Goal: Information Seeking & Learning: Learn about a topic

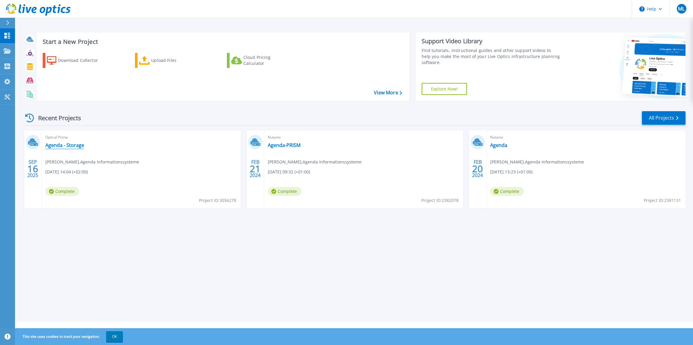
click at [67, 146] on link "Agenda - Storage" at bounding box center [64, 145] width 39 height 6
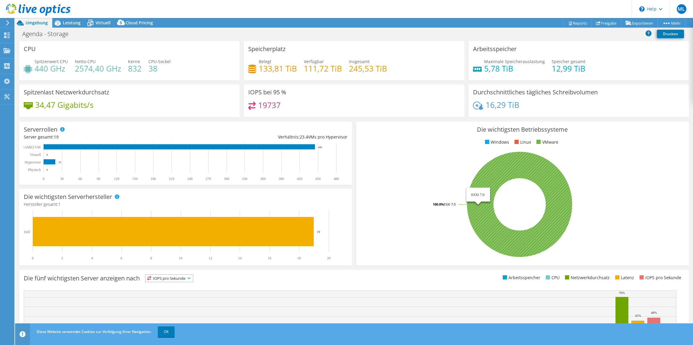
click at [509, 172] on icon at bounding box center [519, 204] width 105 height 105
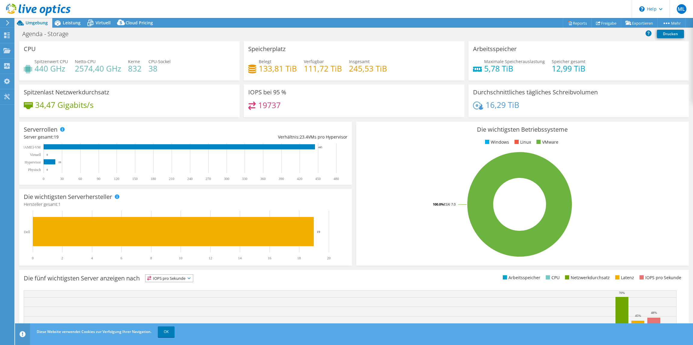
click at [516, 143] on li "Linux" at bounding box center [522, 142] width 18 height 7
click at [68, 21] on span "Leistung" at bounding box center [72, 23] width 18 height 6
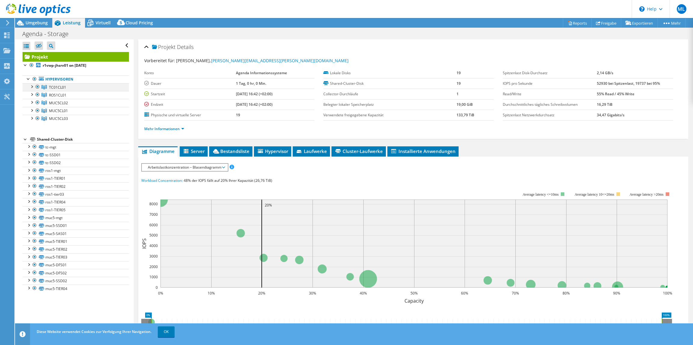
click at [32, 88] on div at bounding box center [32, 86] width 6 height 6
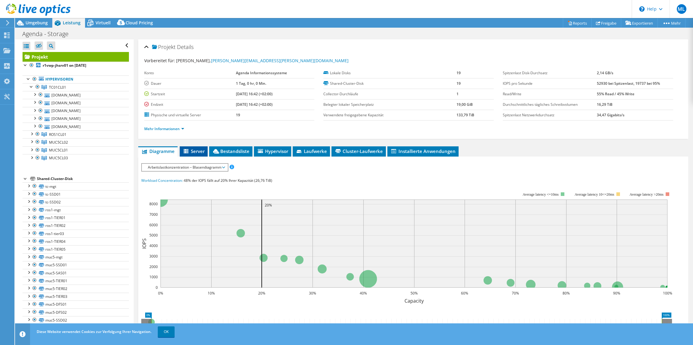
click at [193, 153] on span "Server" at bounding box center [194, 151] width 22 height 6
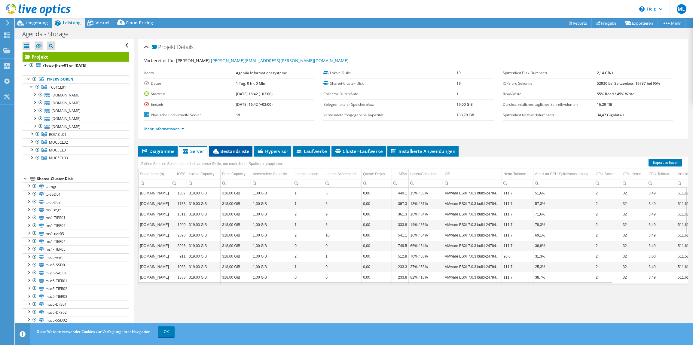
click at [224, 153] on span "Bestandsliste" at bounding box center [230, 151] width 37 height 6
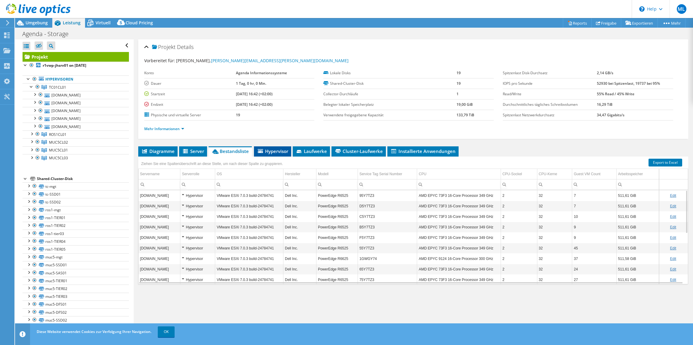
click at [271, 152] on span "Hypervisor" at bounding box center [272, 151] width 31 height 6
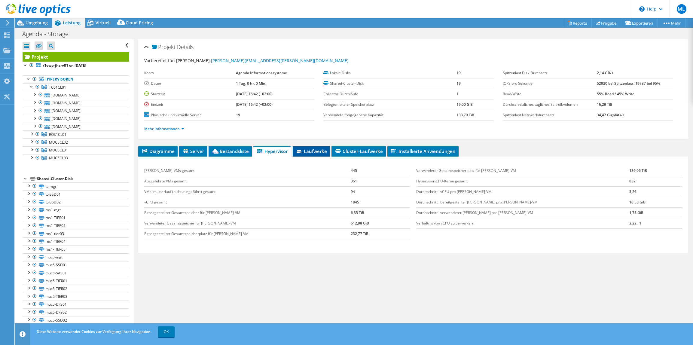
click at [300, 153] on icon at bounding box center [300, 152] width 6 height 4
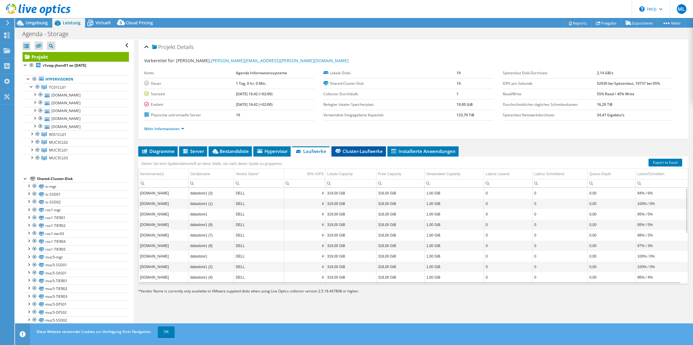
click at [351, 153] on span "Cluster-Laufwerke" at bounding box center [359, 151] width 48 height 6
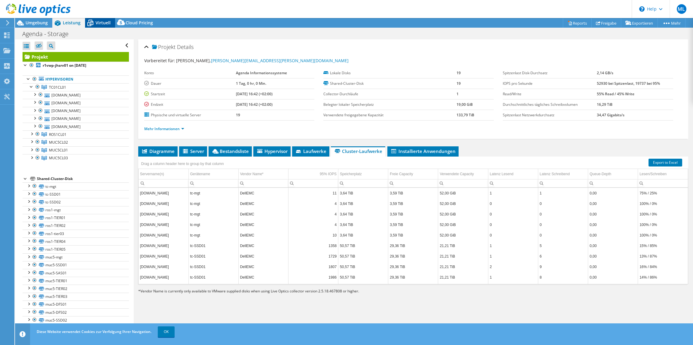
click at [100, 22] on span "Virtuell" at bounding box center [103, 23] width 15 height 6
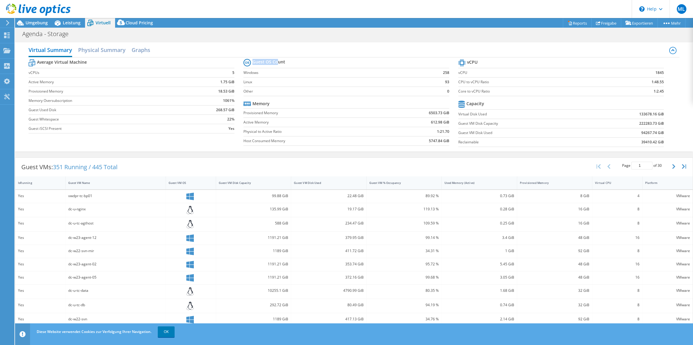
drag, startPoint x: 253, startPoint y: 62, endPoint x: 280, endPoint y: 62, distance: 26.2
click at [280, 62] on th "Guest OS Count" at bounding box center [265, 62] width 42 height 11
click at [281, 62] on b "Guest OS Count" at bounding box center [269, 62] width 33 height 6
drag, startPoint x: 253, startPoint y: 72, endPoint x: 307, endPoint y: 75, distance: 54.5
click at [307, 75] on label "Windows" at bounding box center [333, 73] width 179 height 6
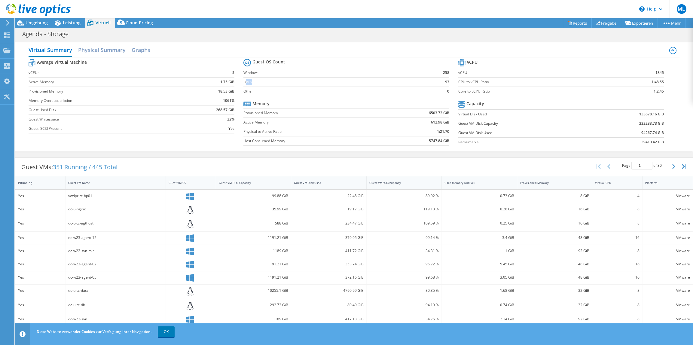
drag, startPoint x: 253, startPoint y: 83, endPoint x: 267, endPoint y: 84, distance: 14.1
click at [267, 84] on label "Linux" at bounding box center [333, 82] width 179 height 6
drag, startPoint x: 440, startPoint y: 72, endPoint x: 447, endPoint y: 77, distance: 8.6
click at [447, 77] on section "Guest OS Count Windows 258 Linux 93 Other 0 Memory Provisioned Memory 6503.73 G…" at bounding box center [351, 102] width 215 height 91
drag, startPoint x: 447, startPoint y: 77, endPoint x: 431, endPoint y: 80, distance: 15.7
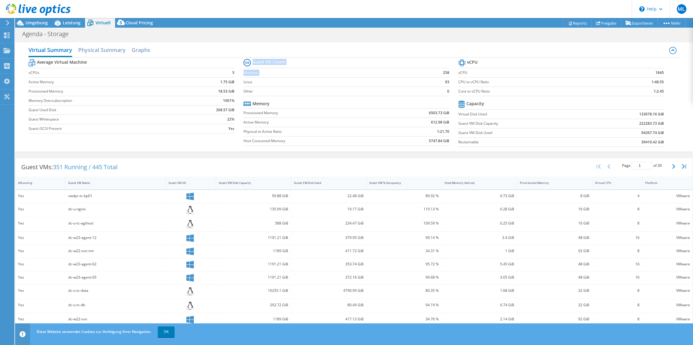
click at [432, 80] on td "93" at bounding box center [435, 81] width 27 height 9
click at [148, 52] on h2 "Graphs" at bounding box center [141, 50] width 19 height 13
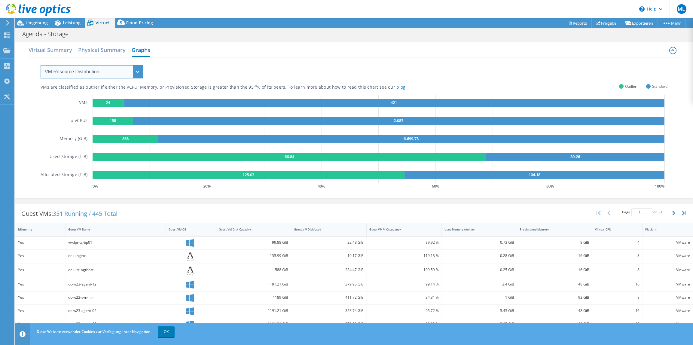
click at [109, 70] on select "VM Resource Distribution Provisioning Contrast Over Provisioning" at bounding box center [92, 72] width 102 height 14
click at [41, 65] on select "VM Resource Distribution Provisioning Contrast Over Provisioning" at bounding box center [92, 72] width 102 height 14
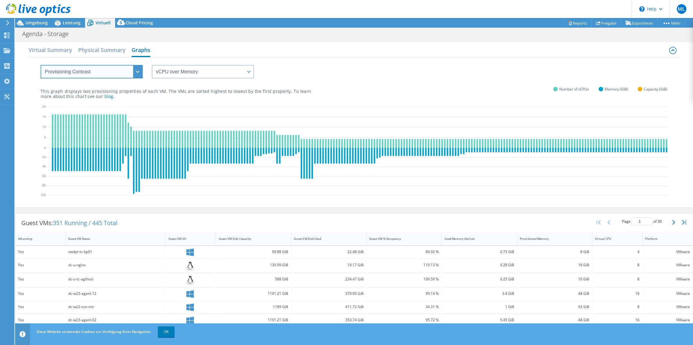
click at [125, 72] on select "VM Resource Distribution Provisioning Contrast Over Provisioning" at bounding box center [92, 72] width 102 height 14
select select "Over Provisioning"
click at [41, 65] on select "VM Resource Distribution Provisioning Contrast Over Provisioning" at bounding box center [92, 72] width 102 height 14
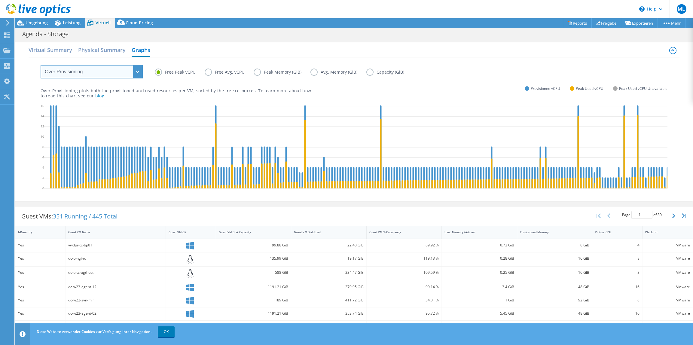
click at [121, 74] on select "VM Resource Distribution Provisioning Contrast Over Provisioning" at bounding box center [92, 72] width 102 height 14
click at [46, 54] on h2 "Virtual Summary" at bounding box center [51, 50] width 44 height 13
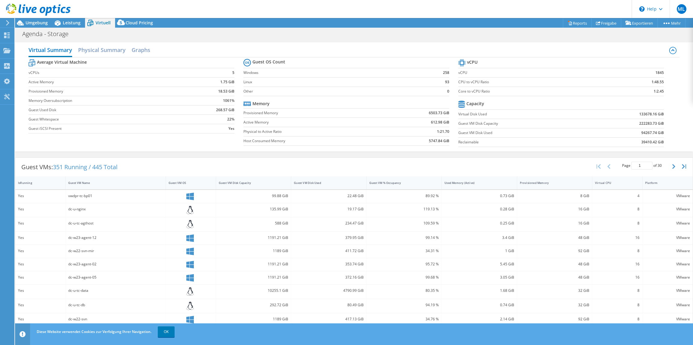
scroll to position [62, 0]
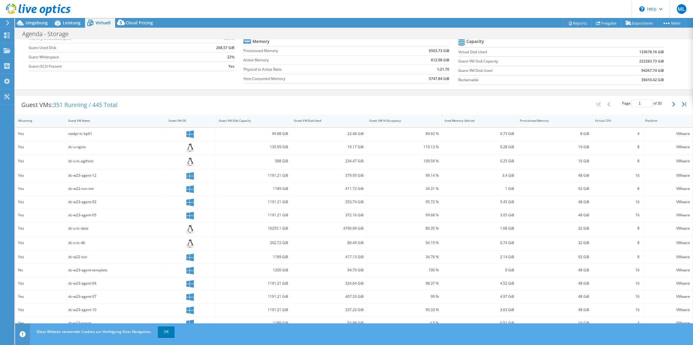
click at [156, 333] on div "Diese Website verwendet Cookies zur Verfolgung Ihrer Navigation. OK" at bounding box center [365, 332] width 660 height 17
click at [161, 333] on link "OK" at bounding box center [166, 332] width 17 height 11
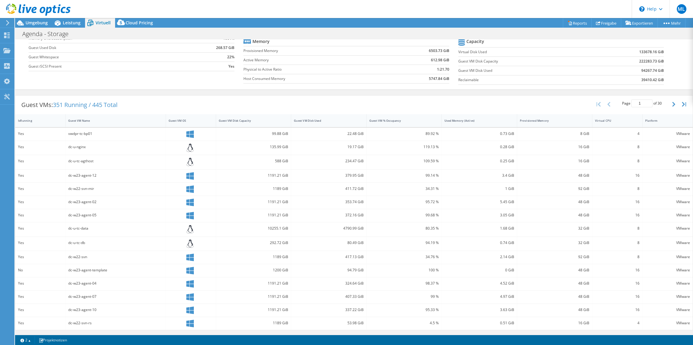
scroll to position [0, 0]
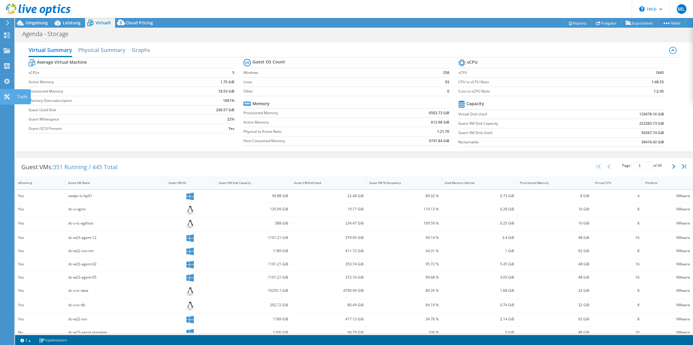
click at [6, 97] on icon at bounding box center [6, 97] width 7 height 6
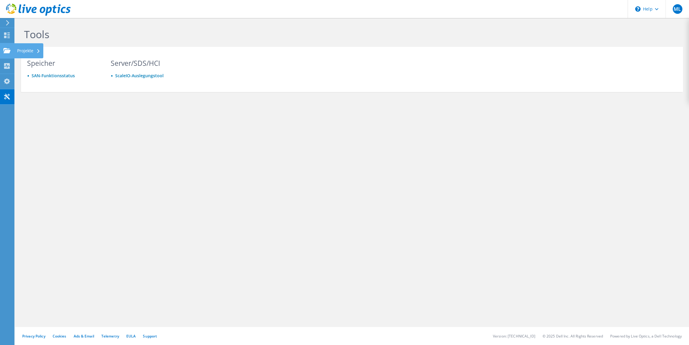
click at [6, 52] on use at bounding box center [6, 50] width 7 height 5
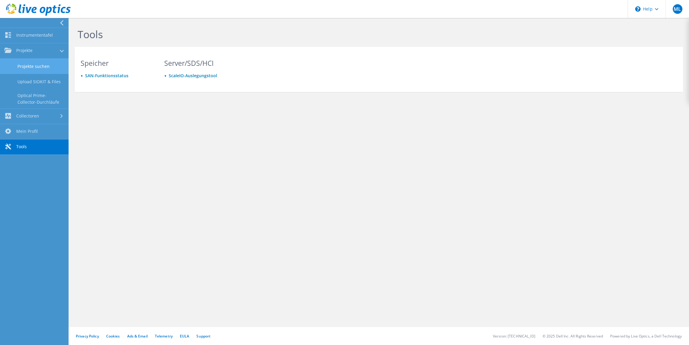
click at [41, 63] on link "Projekte suchen" at bounding box center [34, 66] width 69 height 15
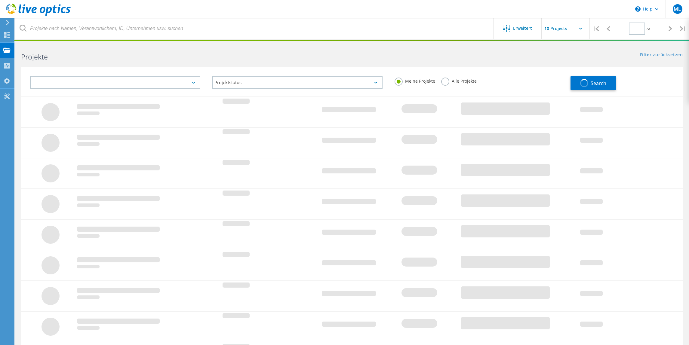
type input "1"
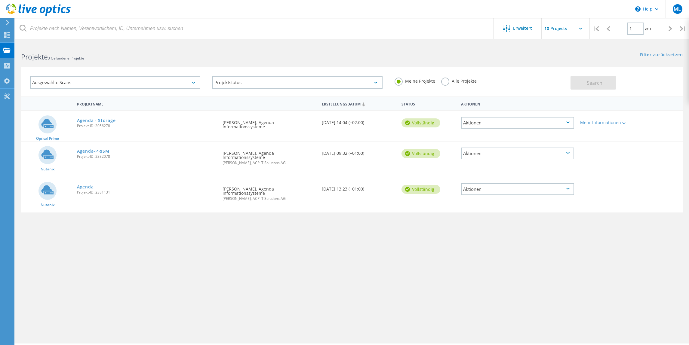
click at [561, 124] on div "Aktionen" at bounding box center [517, 123] width 113 height 12
click at [503, 110] on div "Projekt anzeigen" at bounding box center [518, 108] width 112 height 9
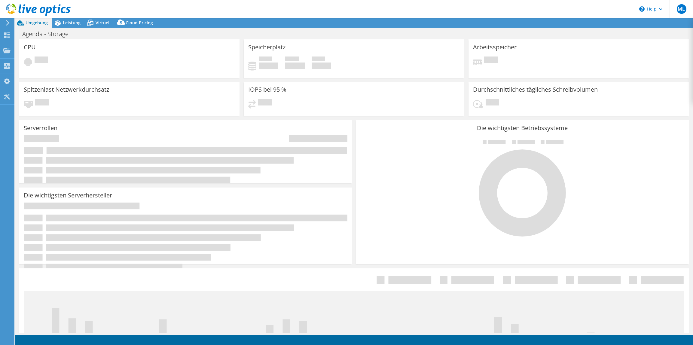
select select "USD"
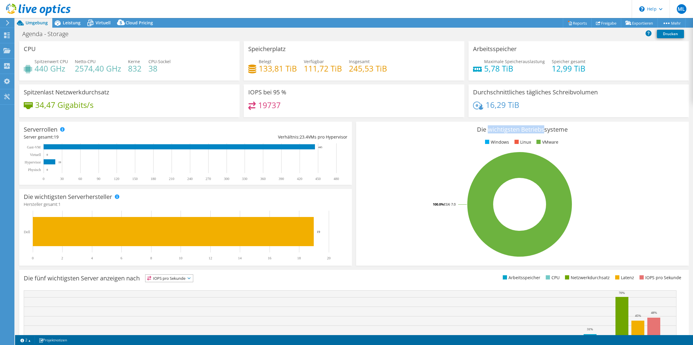
drag, startPoint x: 486, startPoint y: 130, endPoint x: 569, endPoint y: 136, distance: 83.5
click at [569, 136] on div "Die wichtigsten Betriebssysteme Windows Linux VMware 100.0% ESXi 7.0" at bounding box center [522, 194] width 333 height 144
drag, startPoint x: 569, startPoint y: 136, endPoint x: 590, endPoint y: 149, distance: 24.9
click at [590, 149] on div "Die wichtigsten Betriebssysteme Windows Linux VMware 100.0% ESXi 7.0" at bounding box center [522, 194] width 333 height 144
click at [528, 140] on ul "Windows Linux VMware" at bounding box center [523, 142] width 324 height 7
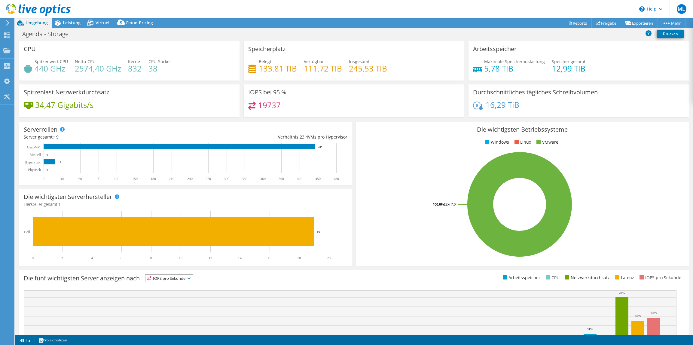
click at [496, 177] on icon at bounding box center [519, 204] width 105 height 105
click at [569, 25] on icon at bounding box center [570, 24] width 3 height 4
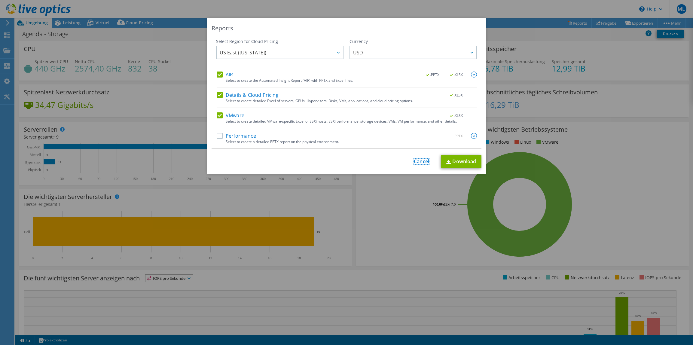
click at [420, 161] on link "Cancel" at bounding box center [421, 162] width 15 height 6
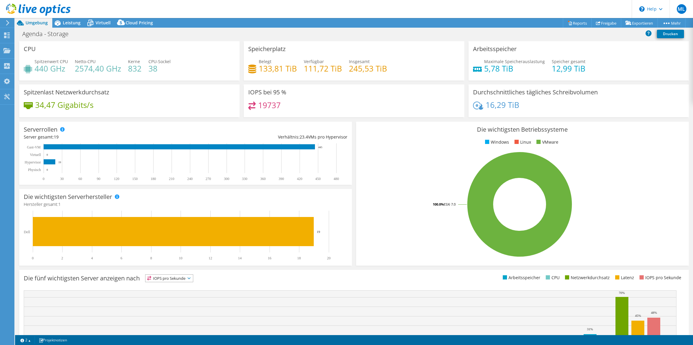
scroll to position [56, 0]
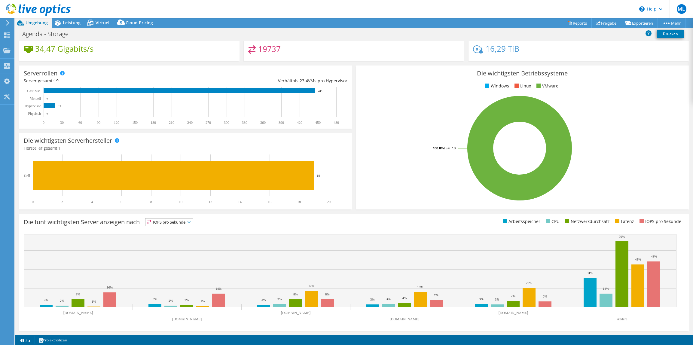
click at [183, 223] on span "IOPS pro Sekunde" at bounding box center [170, 222] width 48 height 7
click at [184, 223] on span "IOPS pro Sekunde" at bounding box center [170, 222] width 48 height 7
click at [170, 226] on div "Die fünf wichtigsten Server anzeigen nach IOPS pro Sekunde IOPS pro Sekunde" at bounding box center [189, 223] width 330 height 10
click at [171, 223] on span "IOPS pro Sekunde" at bounding box center [170, 222] width 48 height 7
click at [171, 238] on li "Arbeitsspeicher" at bounding box center [170, 238] width 48 height 8
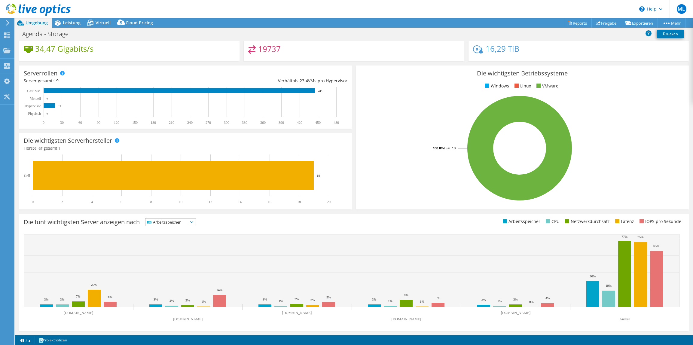
click at [172, 222] on span "Arbeitsspeicher" at bounding box center [167, 222] width 43 height 7
click at [162, 244] on li "CPU" at bounding box center [171, 247] width 50 height 8
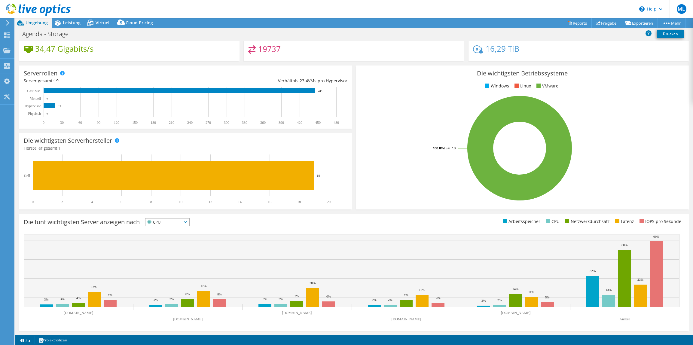
click at [638, 109] on rect at bounding box center [520, 148] width 318 height 105
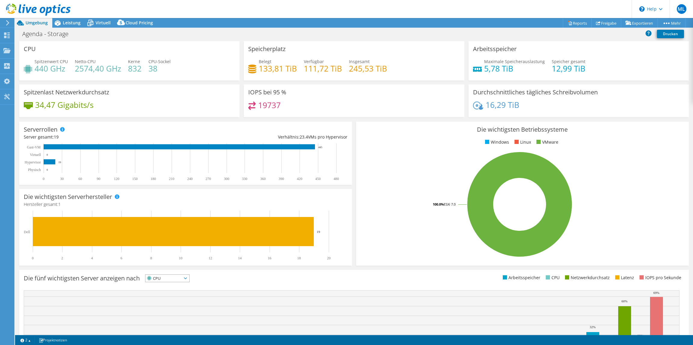
click at [486, 143] on span at bounding box center [487, 142] width 4 height 4
click at [485, 143] on span at bounding box center [487, 142] width 4 height 4
click at [515, 141] on span at bounding box center [517, 142] width 4 height 4
click at [539, 141] on li "VMware" at bounding box center [546, 142] width 23 height 7
click at [96, 21] on span "Virtuell" at bounding box center [103, 23] width 15 height 6
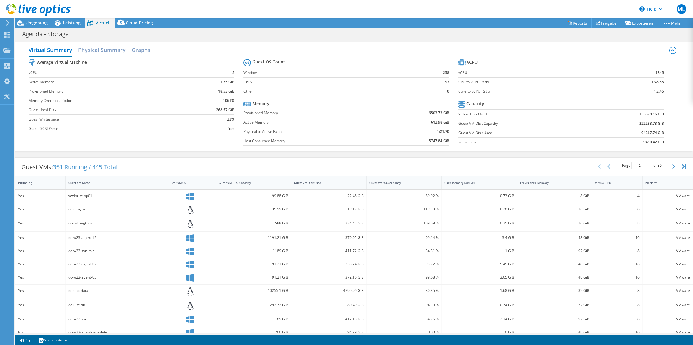
click at [297, 105] on tr "Memory" at bounding box center [347, 103] width 206 height 9
drag, startPoint x: 440, startPoint y: 74, endPoint x: 445, endPoint y: 74, distance: 4.8
click at [445, 74] on td "258" at bounding box center [435, 72] width 27 height 9
drag, startPoint x: 445, startPoint y: 74, endPoint x: 442, endPoint y: 81, distance: 7.6
click at [445, 81] on b "93" at bounding box center [447, 82] width 4 height 6
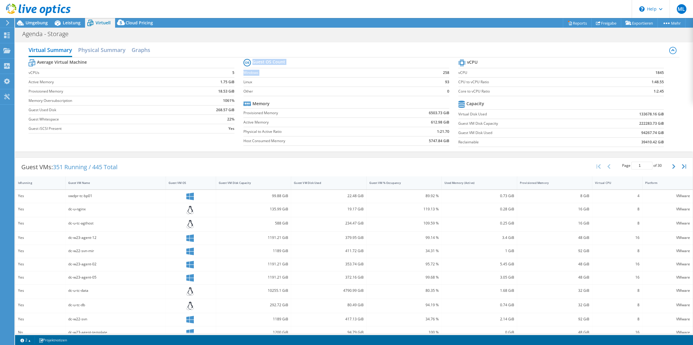
drag, startPoint x: 442, startPoint y: 77, endPoint x: 448, endPoint y: 88, distance: 12.1
click at [448, 88] on section "Guest OS Count Windows 258 Linux 93 Other 0 Memory Provisioned Memory 6503.73 G…" at bounding box center [351, 102] width 215 height 91
click at [132, 46] on h2 "Graphs" at bounding box center [141, 50] width 19 height 13
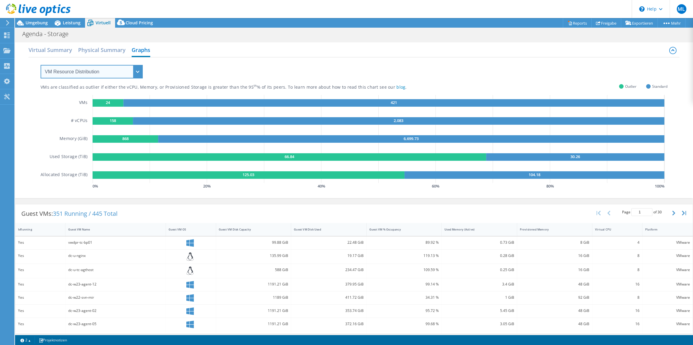
click at [103, 69] on select "VM Resource Distribution Provisioning Contrast Over Provisioning" at bounding box center [92, 72] width 102 height 14
click at [41, 65] on select "VM Resource Distribution Provisioning Contrast Over Provisioning" at bounding box center [92, 72] width 102 height 14
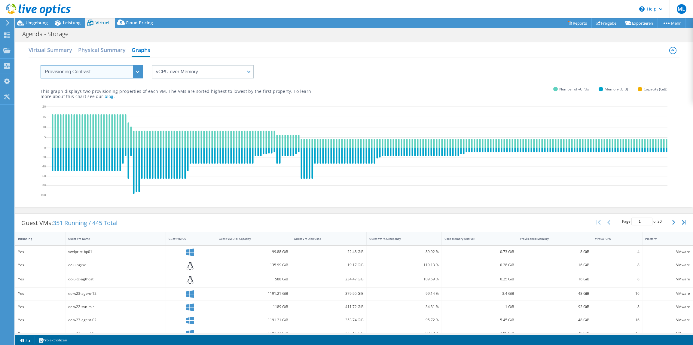
click at [135, 73] on select "VM Resource Distribution Provisioning Contrast Over Provisioning" at bounding box center [92, 72] width 102 height 14
click at [193, 72] on select "vCPU over Memory vCPU over Capacity Memory over vCPU Memory over Capacity Capac…" at bounding box center [203, 72] width 102 height 14
click at [101, 66] on select "VM Resource Distribution Provisioning Contrast Over Provisioning" at bounding box center [92, 72] width 102 height 14
select select "Over Provisioning"
click at [41, 65] on select "VM Resource Distribution Provisioning Contrast Over Provisioning" at bounding box center [92, 72] width 102 height 14
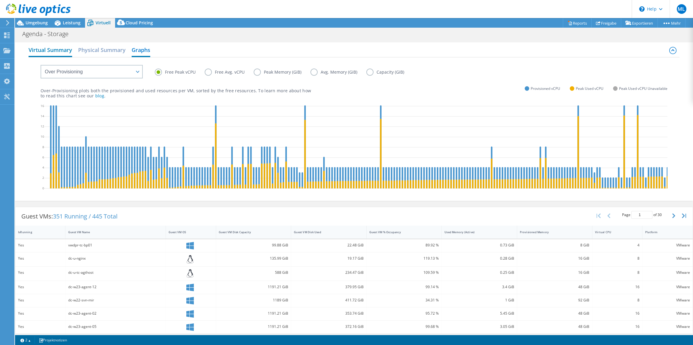
click at [52, 49] on h2 "Virtual Summary" at bounding box center [51, 50] width 44 height 13
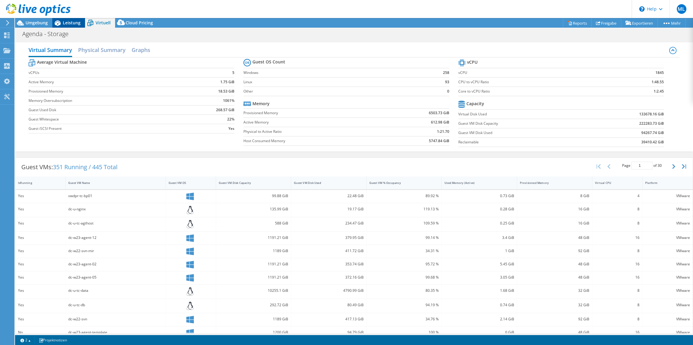
click at [72, 23] on span "Leistung" at bounding box center [72, 23] width 18 height 6
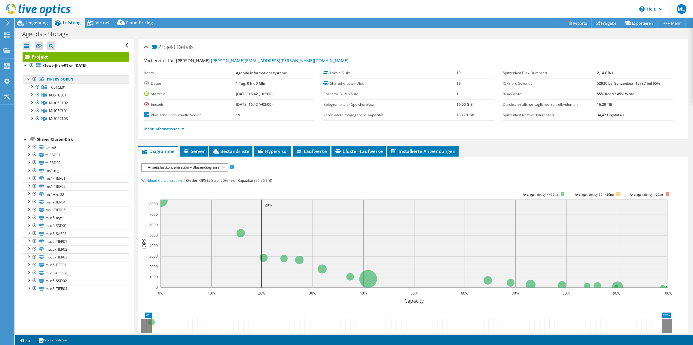
click at [49, 80] on link "Hypervisoren" at bounding box center [76, 79] width 106 height 8
click at [32, 89] on div at bounding box center [32, 86] width 6 height 6
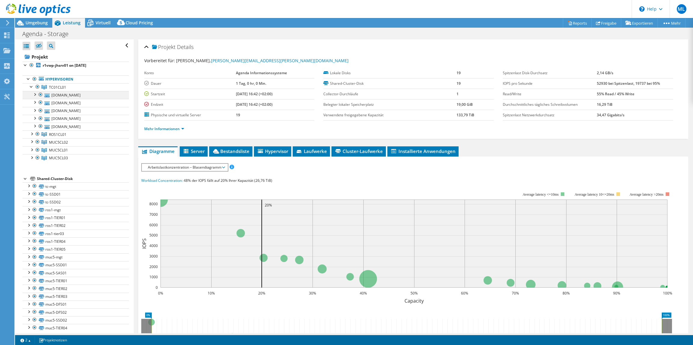
click at [34, 94] on div at bounding box center [35, 94] width 6 height 6
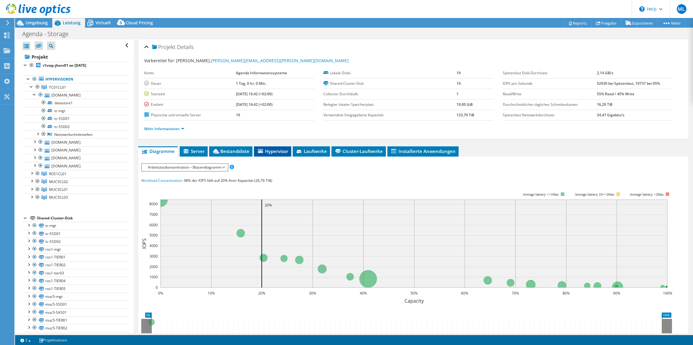
click at [272, 155] on li "Hypervisor" at bounding box center [272, 151] width 37 height 10
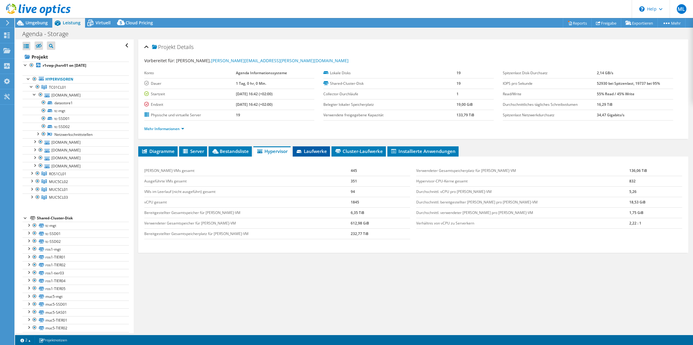
click at [317, 150] on span "Laufwerke" at bounding box center [311, 151] width 31 height 6
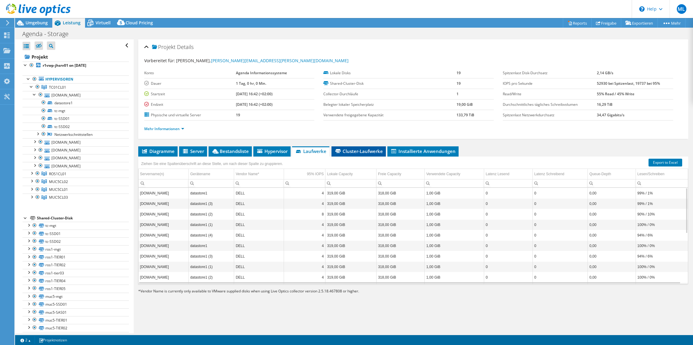
click at [374, 151] on span "Cluster-Laufwerke" at bounding box center [359, 151] width 48 height 6
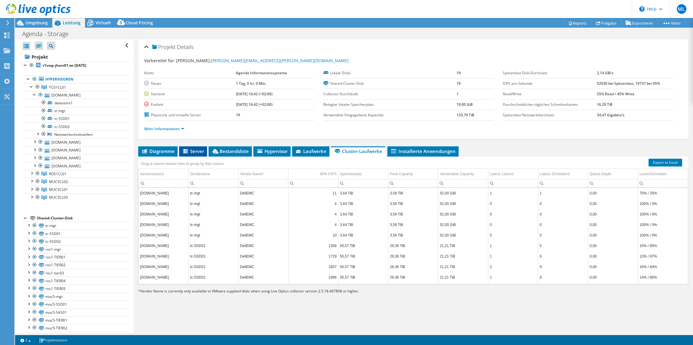
click at [199, 153] on span "Server" at bounding box center [193, 151] width 22 height 6
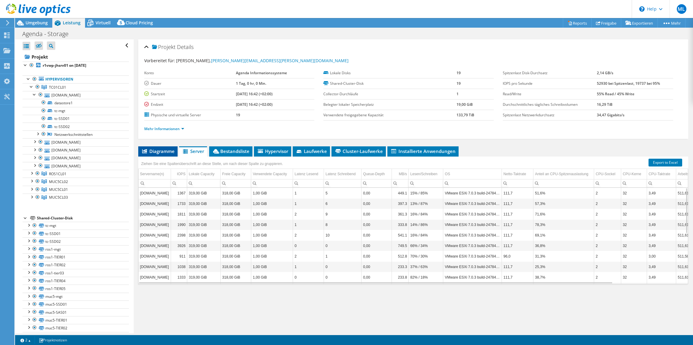
click at [168, 155] on li "Diagramme" at bounding box center [157, 151] width 39 height 10
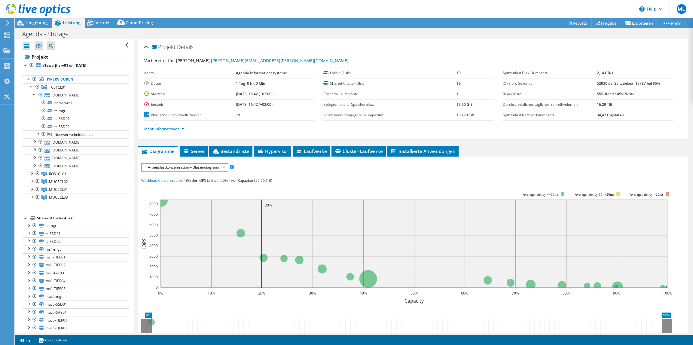
click at [171, 169] on span "Arbeitslastkonzentration – Blasendiagramm" at bounding box center [185, 167] width 80 height 7
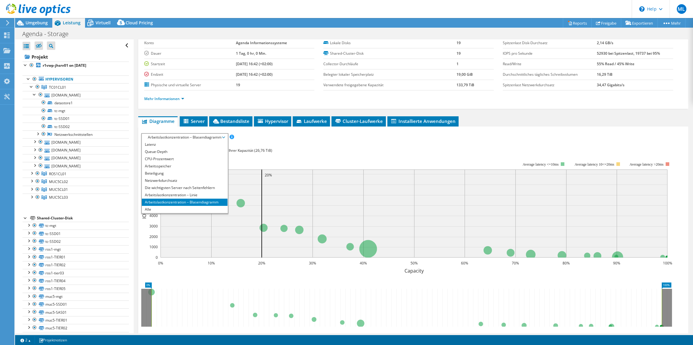
scroll to position [60, 0]
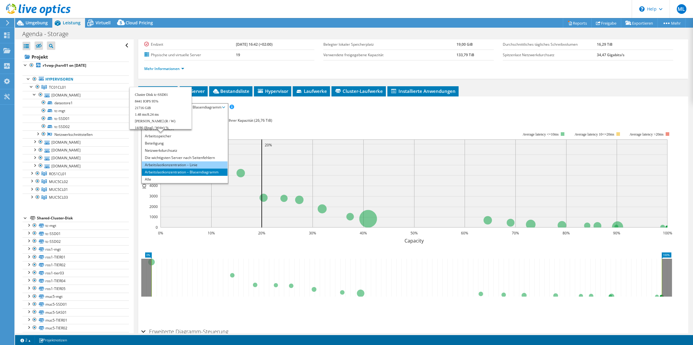
click at [156, 165] on li "Arbeitslastkonzentration – Linie" at bounding box center [185, 164] width 86 height 7
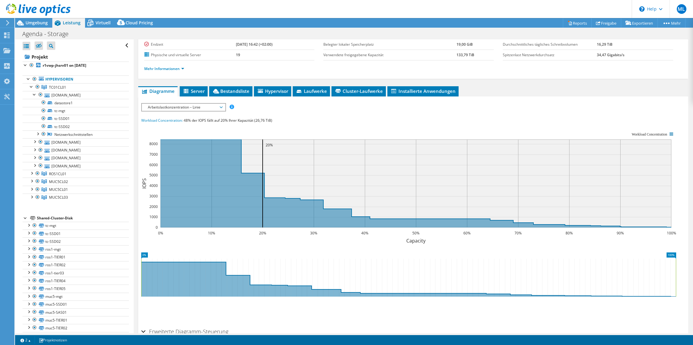
scroll to position [0, 0]
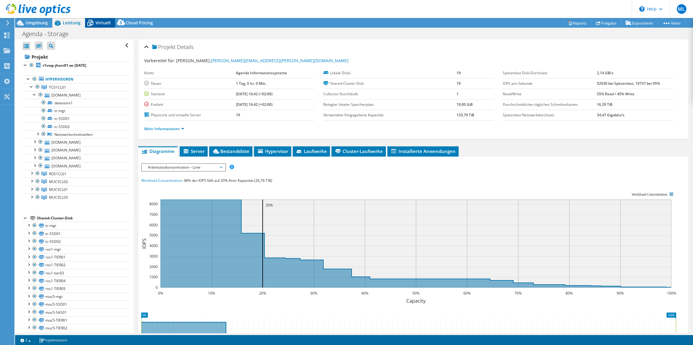
click at [92, 21] on icon at bounding box center [90, 23] width 11 height 11
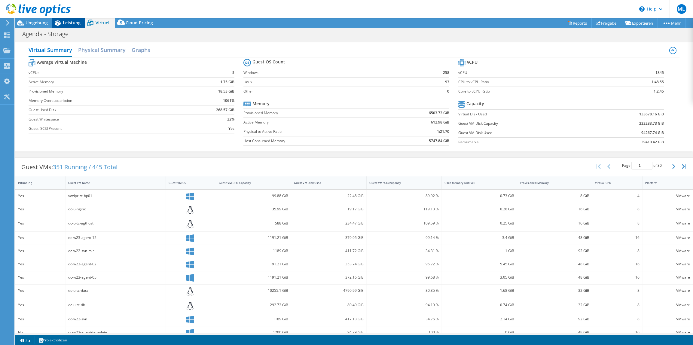
click at [74, 19] on div "Leistung" at bounding box center [68, 23] width 33 height 10
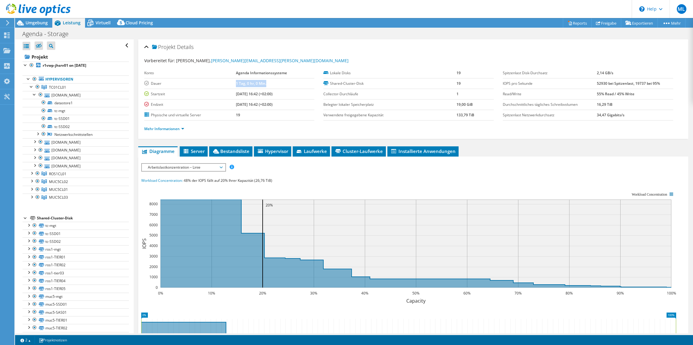
drag, startPoint x: 270, startPoint y: 84, endPoint x: 278, endPoint y: 86, distance: 8.2
click at [278, 86] on tr "[PERSON_NAME] 1 Tag, 0 hr, 0 Min." at bounding box center [229, 83] width 170 height 11
drag, startPoint x: 240, startPoint y: 96, endPoint x: 263, endPoint y: 97, distance: 22.9
click at [263, 97] on td "[DATE] 16:42 (+02:00)" at bounding box center [275, 94] width 78 height 11
click at [264, 98] on td "[DATE] 16:42 (+02:00)" at bounding box center [275, 94] width 78 height 11
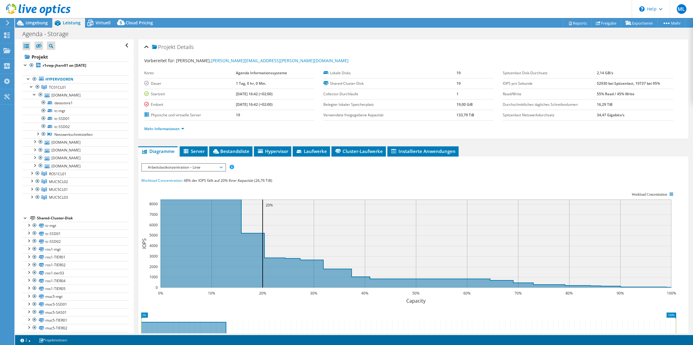
drag, startPoint x: 245, startPoint y: 96, endPoint x: 228, endPoint y: 96, distance: 17.1
click at [228, 96] on tr "Startzeit [DATE] 16:42 (+02:00)" at bounding box center [229, 94] width 170 height 11
drag, startPoint x: 228, startPoint y: 96, endPoint x: 249, endPoint y: 104, distance: 22.4
click at [249, 104] on b "[DATE] 16:42 (+02:00)" at bounding box center [254, 104] width 37 height 5
drag, startPoint x: 285, startPoint y: 94, endPoint x: 222, endPoint y: 96, distance: 62.6
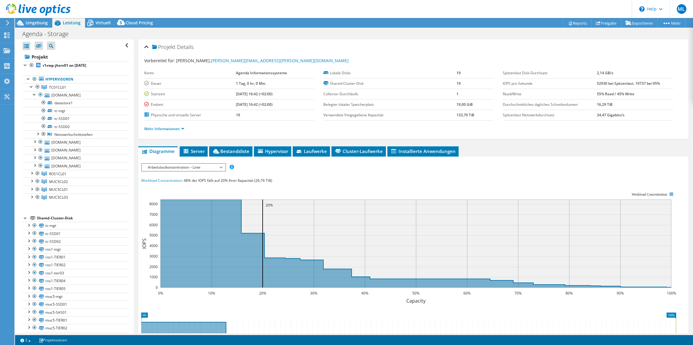
click at [222, 96] on tr "Startzeit [DATE] 16:42 (+02:00)" at bounding box center [229, 94] width 170 height 11
drag, startPoint x: 222, startPoint y: 96, endPoint x: 247, endPoint y: 100, distance: 24.8
click at [246, 101] on td "[DATE] 16:42 (+02:00)" at bounding box center [275, 104] width 78 height 11
click at [249, 93] on b "[DATE] 16:42 (+02:00)" at bounding box center [254, 93] width 37 height 5
click at [255, 99] on td "[DATE] 16:42 (+02:00)" at bounding box center [275, 104] width 78 height 11
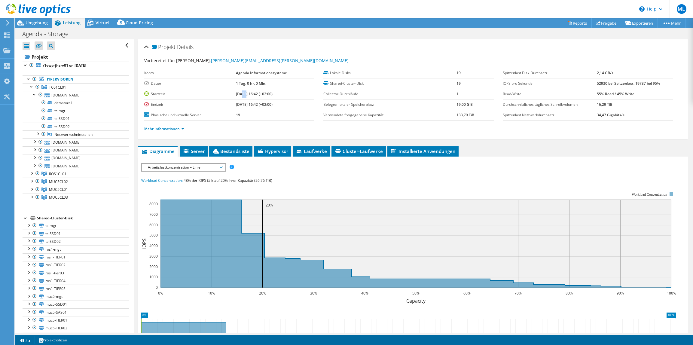
drag, startPoint x: 244, startPoint y: 92, endPoint x: 235, endPoint y: 94, distance: 9.0
click at [236, 94] on b "[DATE] 16:42 (+02:00)" at bounding box center [254, 93] width 37 height 5
drag, startPoint x: 235, startPoint y: 94, endPoint x: 247, endPoint y: 102, distance: 14.1
click at [247, 102] on b "[DATE] 16:42 (+02:00)" at bounding box center [254, 104] width 37 height 5
drag, startPoint x: 232, startPoint y: 95, endPoint x: 224, endPoint y: 91, distance: 9.4
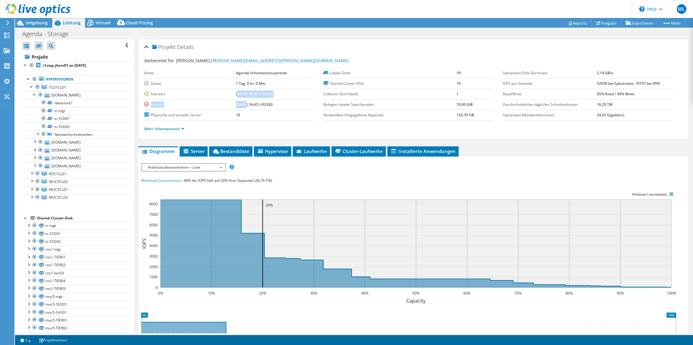
click at [224, 91] on tbody "Konto Agenda Informationssysteme [PERSON_NAME] 1 Tag, 0 hr, 0 Min. Startzeit [D…" at bounding box center [229, 94] width 170 height 53
